Goal: Navigation & Orientation: Go to known website

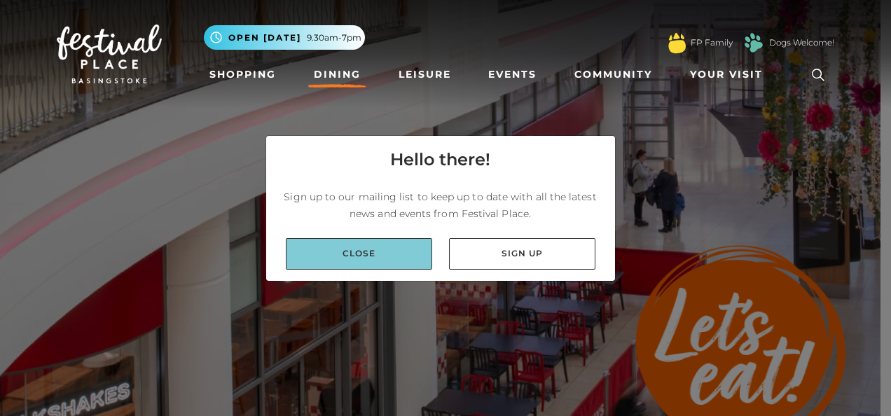
click at [375, 262] on link "Close" at bounding box center [359, 254] width 146 height 32
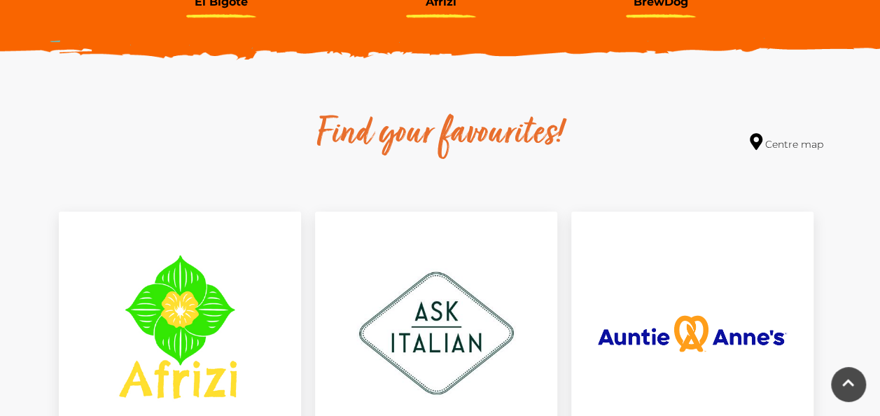
scroll to position [713, 0]
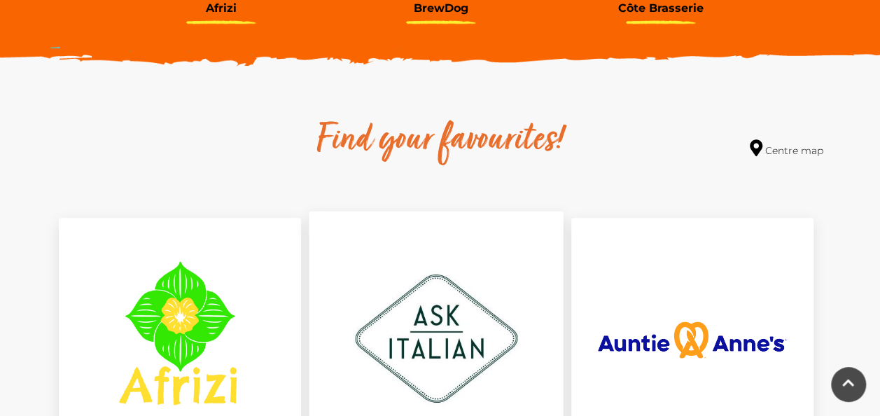
click at [451, 347] on img at bounding box center [436, 338] width 255 height 255
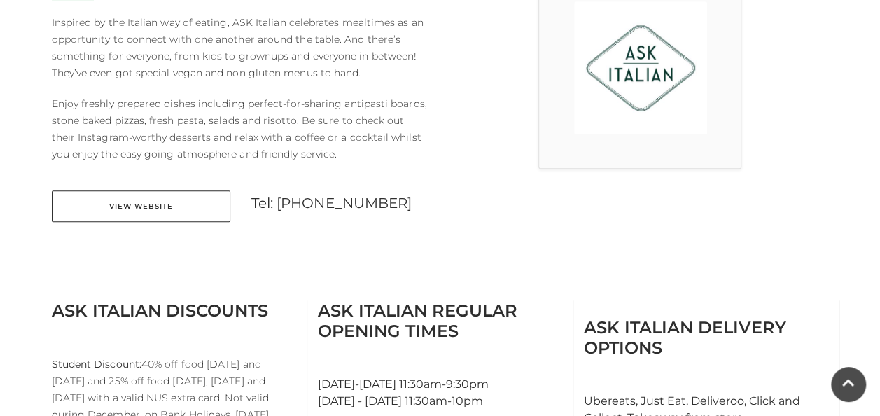
scroll to position [447, 0]
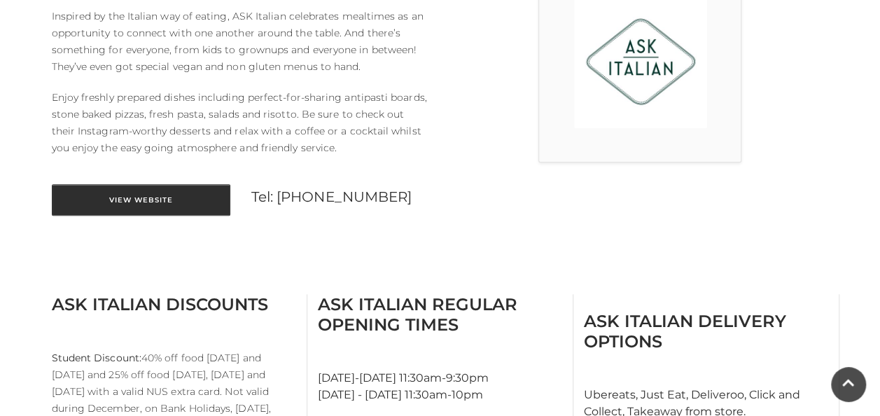
click at [130, 209] on link "View Website" at bounding box center [141, 200] width 179 height 32
